Goal: Task Accomplishment & Management: Manage account settings

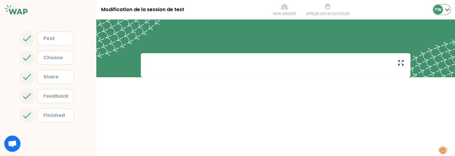
click at [438, 10] on p "TW" at bounding box center [438, 10] width 7 height 6
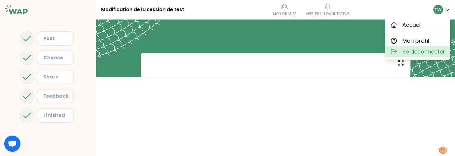
click at [420, 51] on span "Se déconnecter" at bounding box center [423, 52] width 43 height 8
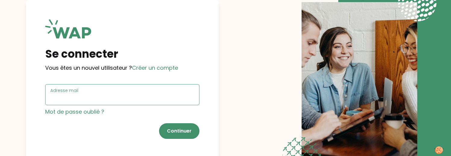
click at [94, 96] on input "Adresse mail" at bounding box center [122, 98] width 144 height 8
type input "t.wagner66250+user@gmail.com"
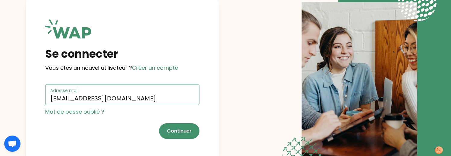
click at [148, 97] on input "t.wagner66250+user@gmail.com" at bounding box center [122, 98] width 144 height 8
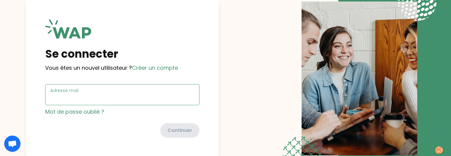
click at [148, 97] on input "Adresse mail" at bounding box center [122, 98] width 144 height 8
type input "t.wagner66250@gmail.com"
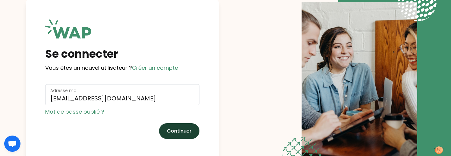
click at [178, 132] on button "Continuer" at bounding box center [179, 131] width 40 height 16
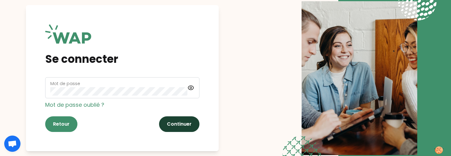
click at [181, 129] on button "Continuer" at bounding box center [179, 124] width 40 height 16
